Goal: Obtain resource: Download file/media

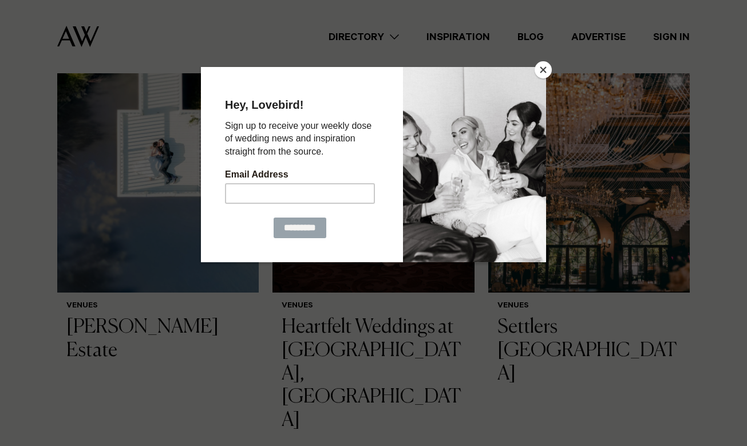
scroll to position [389, 0]
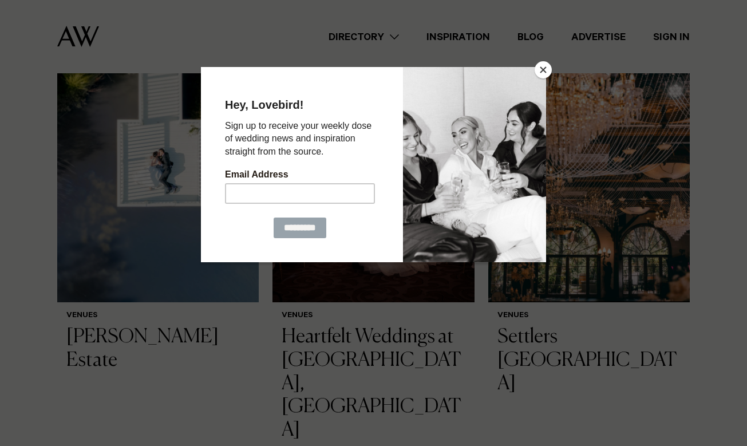
click at [537, 73] on button "Close" at bounding box center [543, 69] width 17 height 17
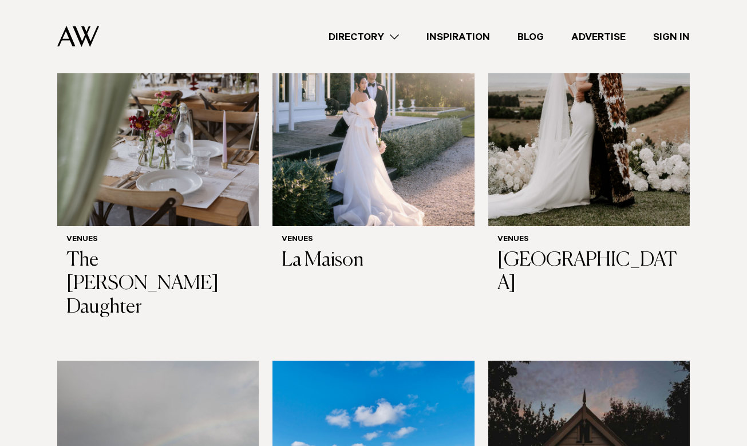
scroll to position [3911, 0]
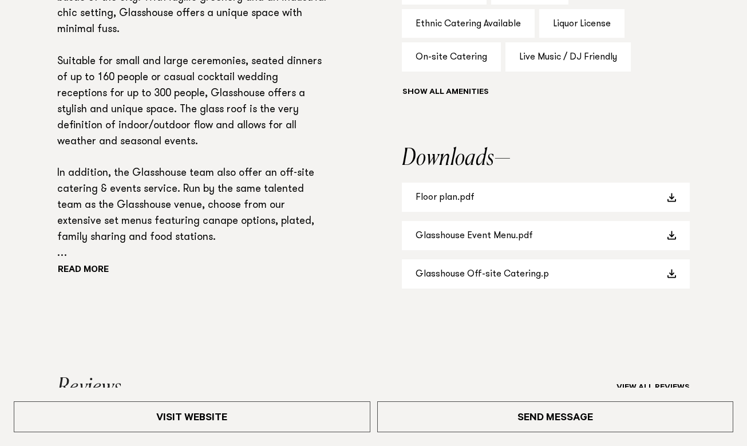
scroll to position [858, 0]
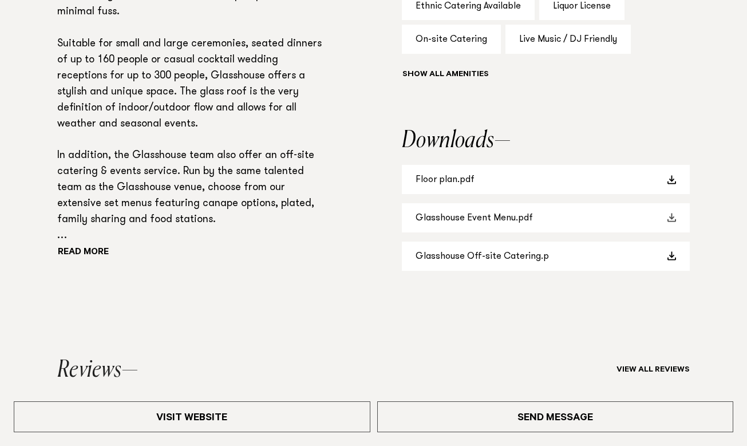
click at [578, 214] on link "Glasshouse Event Menu.pdf" at bounding box center [546, 217] width 288 height 29
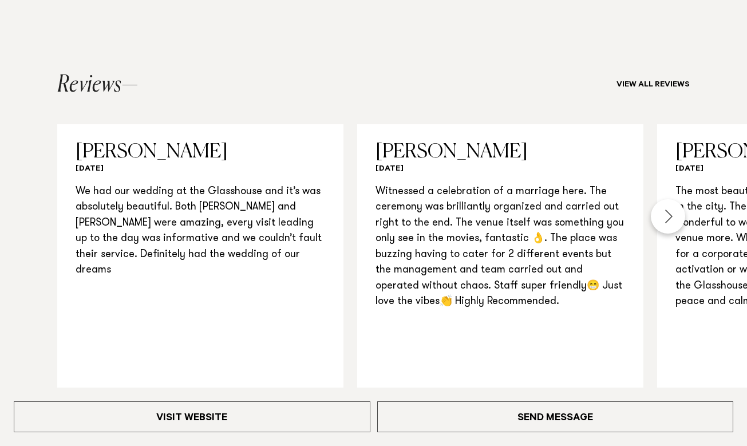
scroll to position [1153, 0]
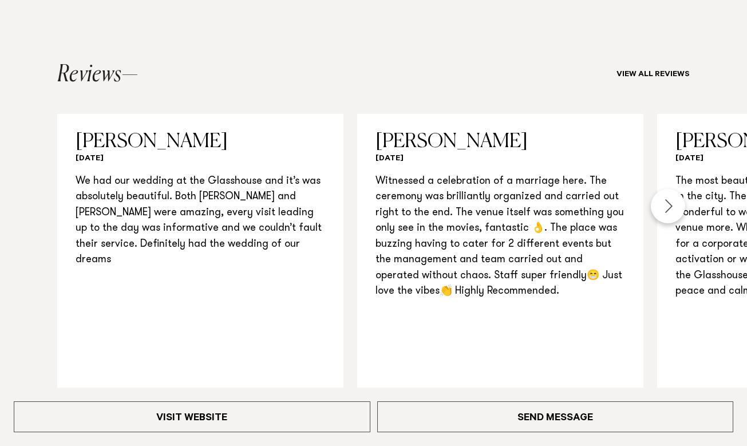
click at [669, 203] on div "Next slide" at bounding box center [668, 206] width 34 height 34
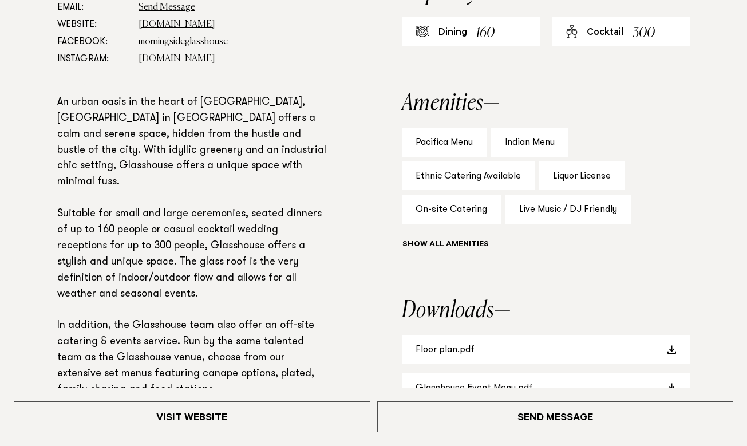
scroll to position [754, 0]
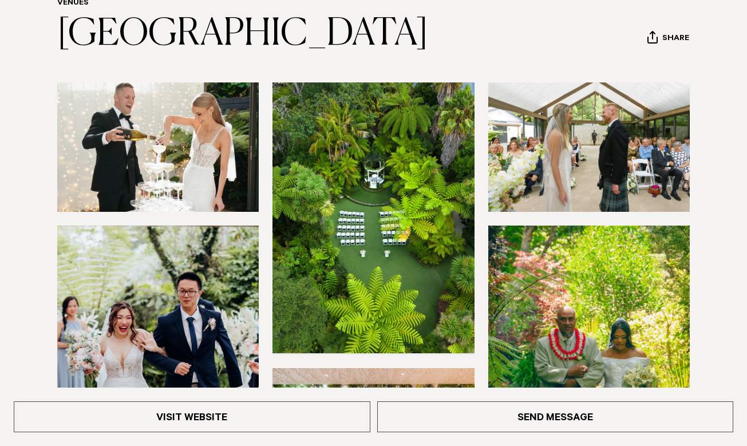
scroll to position [272, 0]
